Goal: Transaction & Acquisition: Purchase product/service

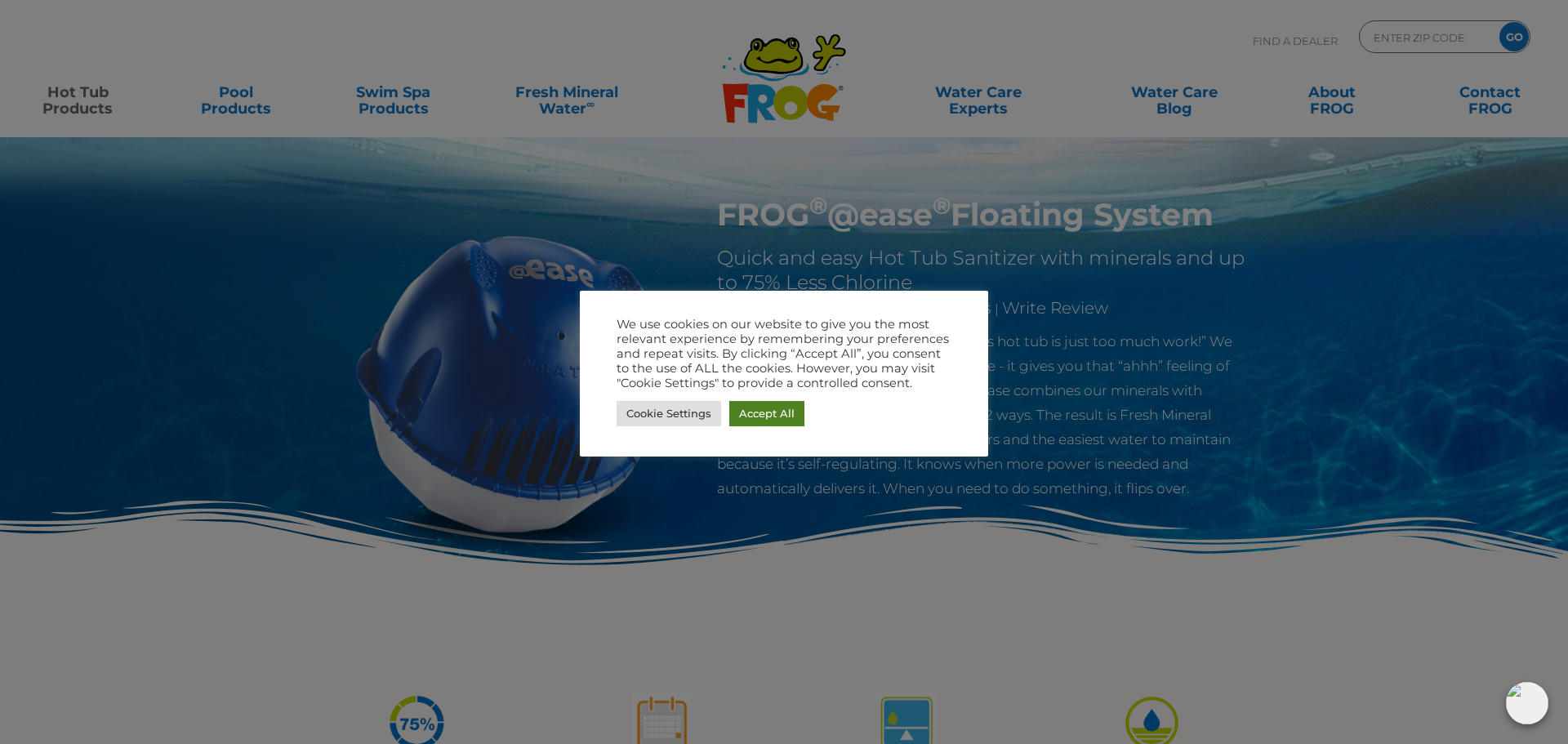
click at [785, 408] on link "Accept All" at bounding box center [766, 413] width 75 height 25
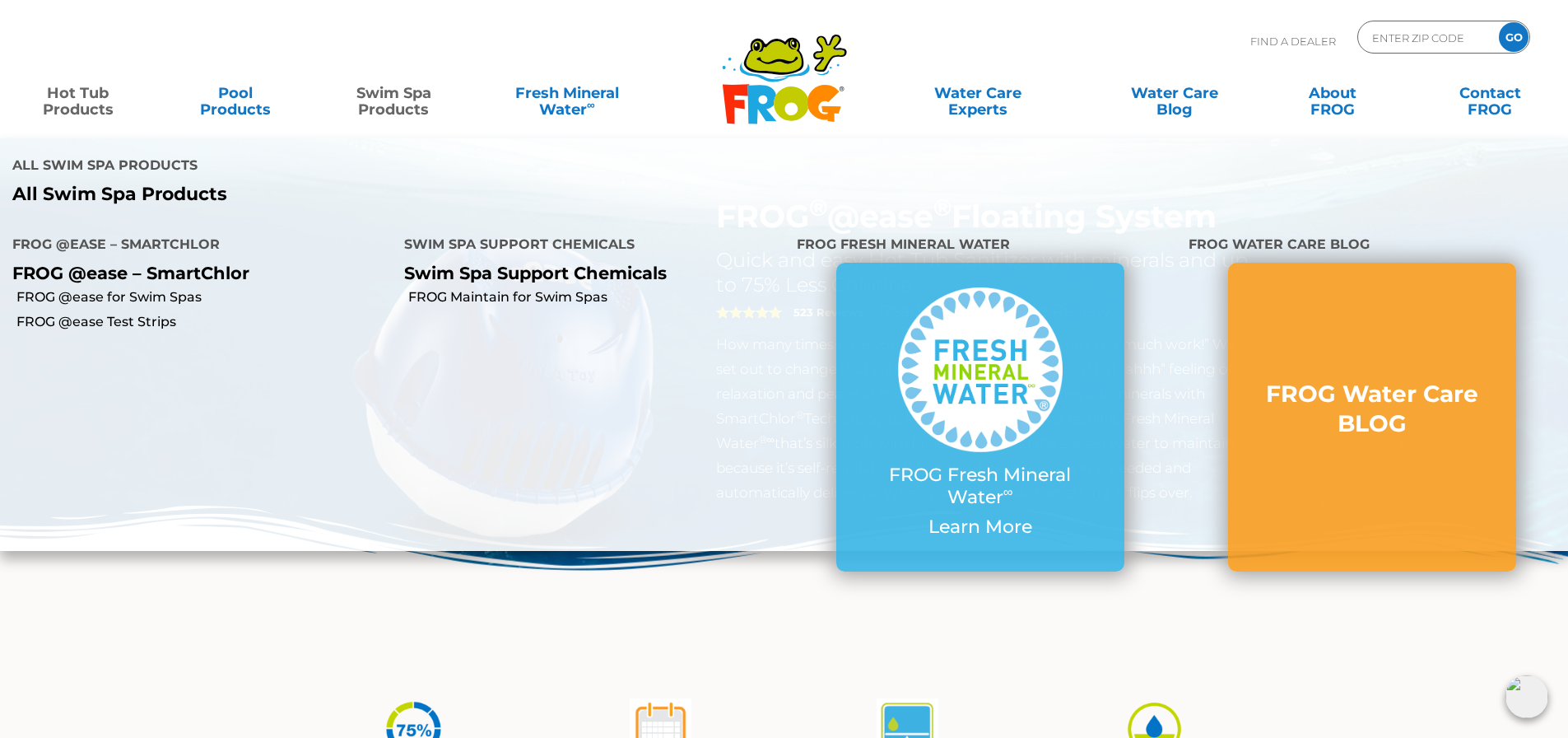
click at [379, 106] on link "Swim Spa Products" at bounding box center [393, 93] width 123 height 33
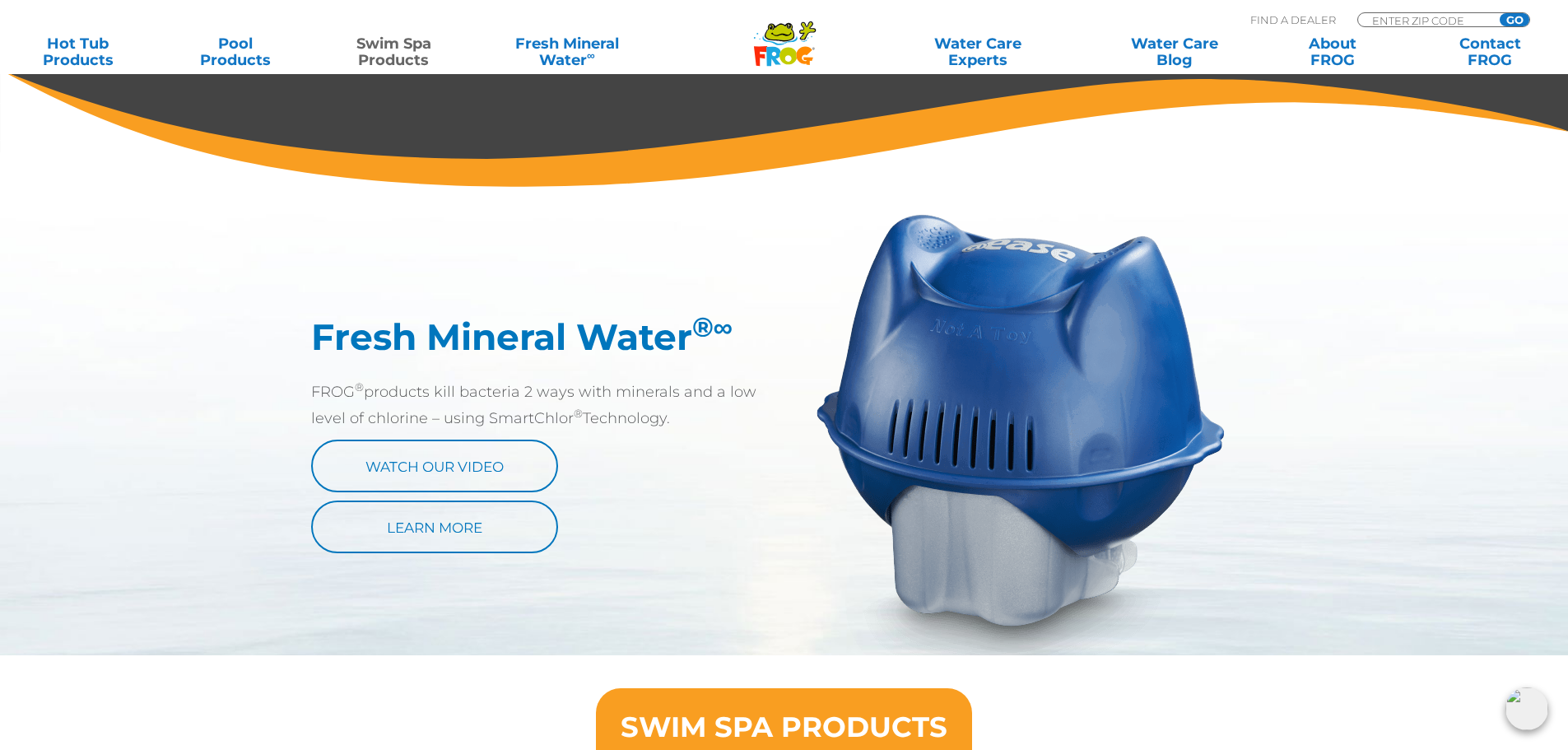
scroll to position [412, 0]
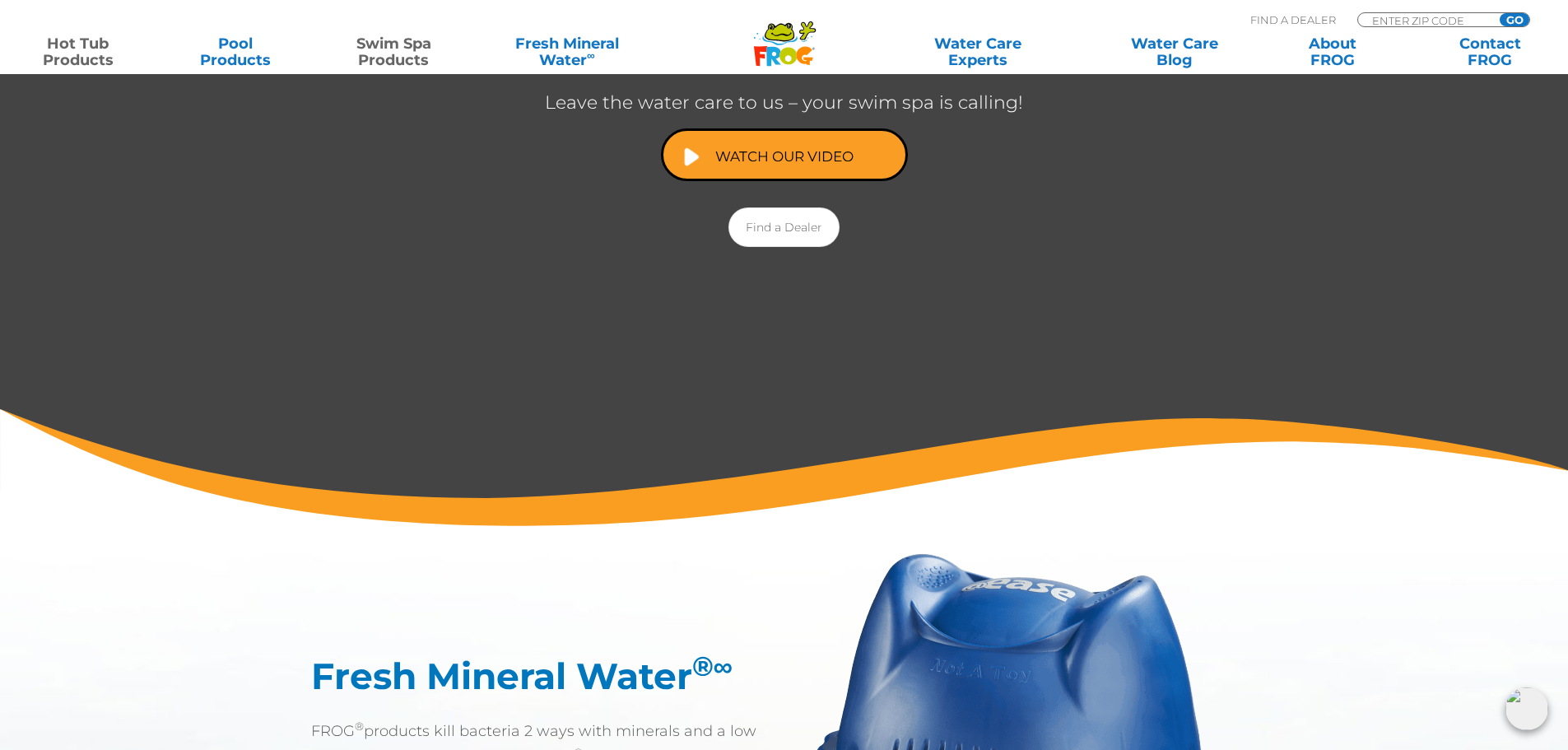
click at [79, 58] on link "Hot Tub Products" at bounding box center [78, 51] width 123 height 33
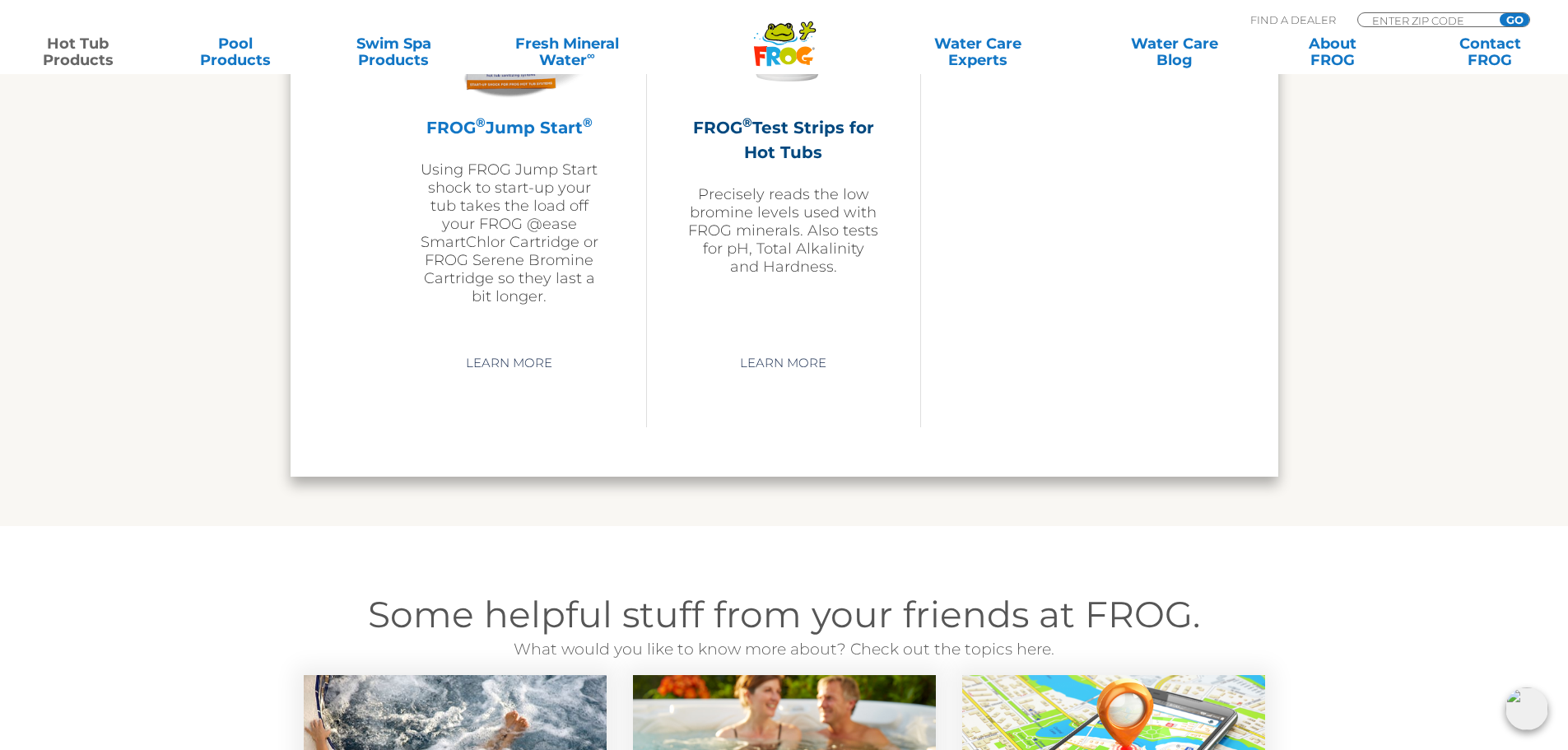
scroll to position [3964, 0]
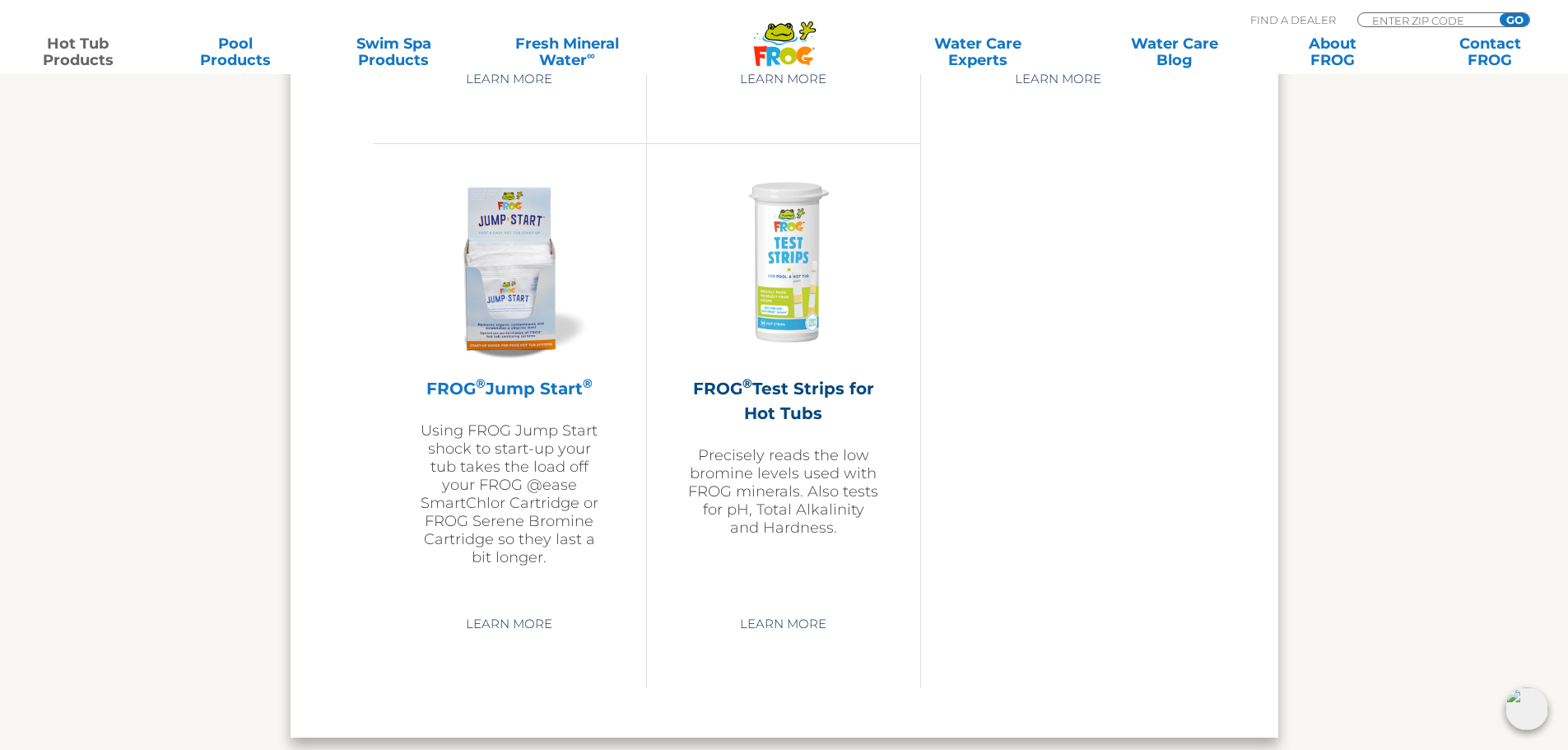
click at [515, 456] on p "Using FROG Jump Start shock to start-up your tub takes the load off your FROG @…" at bounding box center [509, 493] width 191 height 145
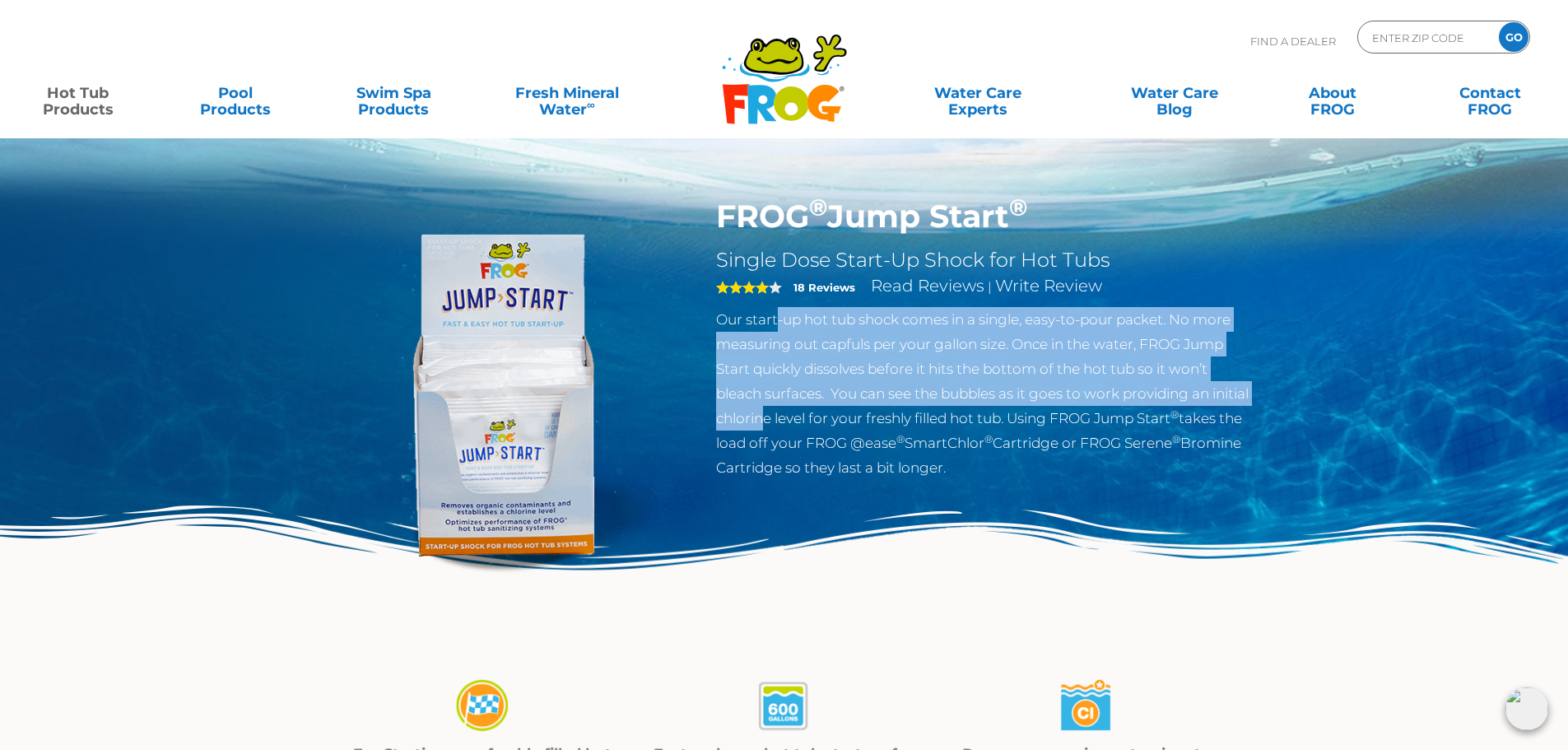
drag, startPoint x: 778, startPoint y: 316, endPoint x: 805, endPoint y: 409, distance: 96.8
click at [805, 410] on p "Our start-up hot tub shock comes in a single, easy-to-pour packet. No more meas…" at bounding box center [985, 393] width 537 height 173
